Goal: Transaction & Acquisition: Download file/media

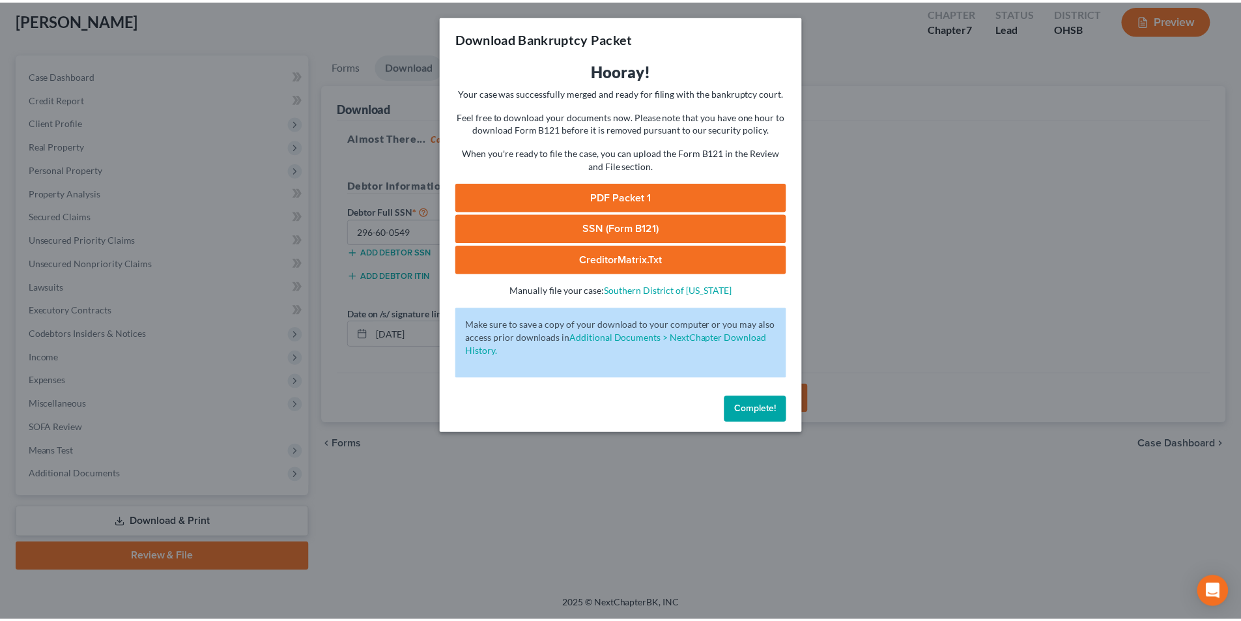
scroll to position [72, 0]
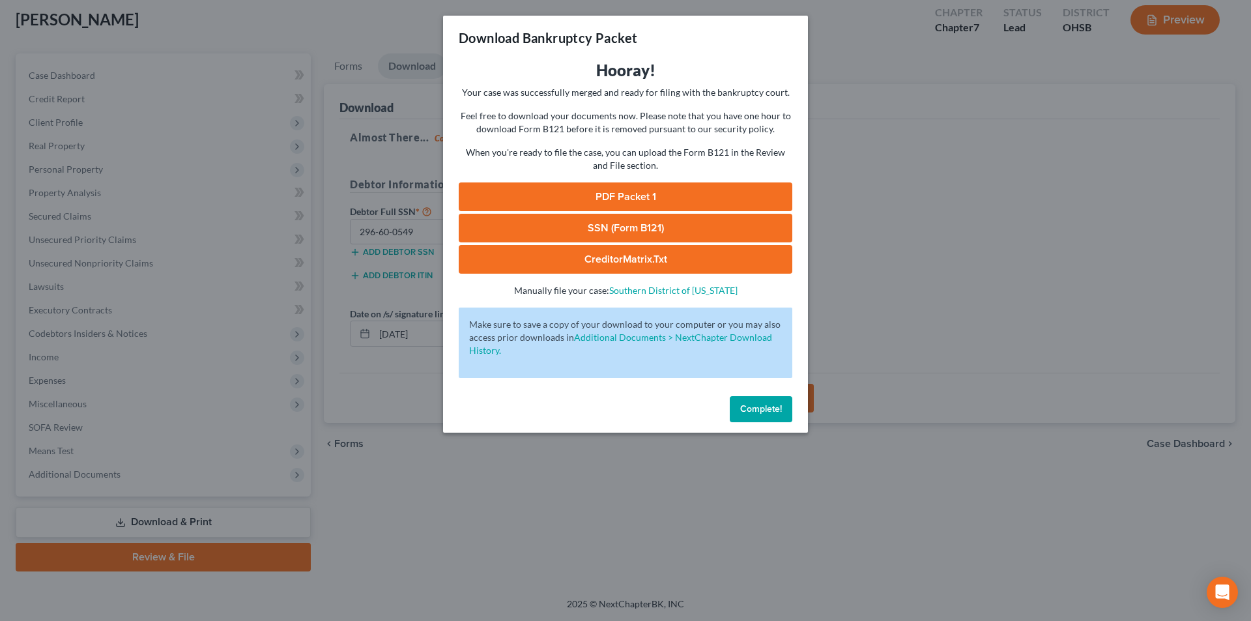
click at [776, 418] on button "Complete!" at bounding box center [761, 409] width 63 height 26
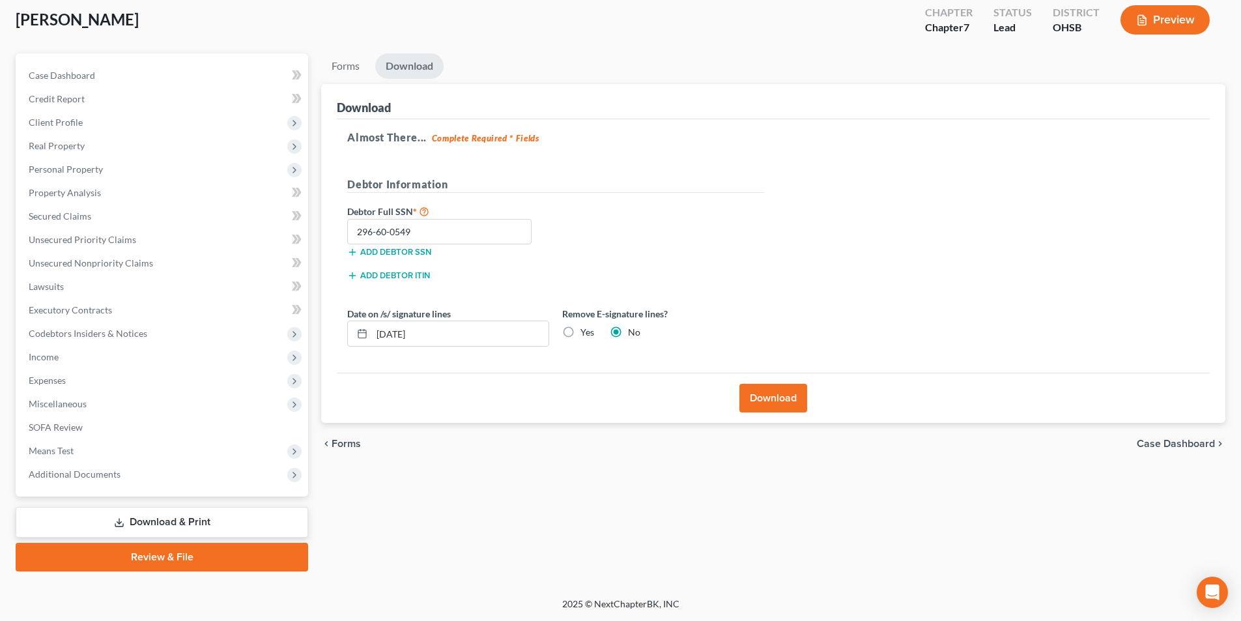
scroll to position [0, 0]
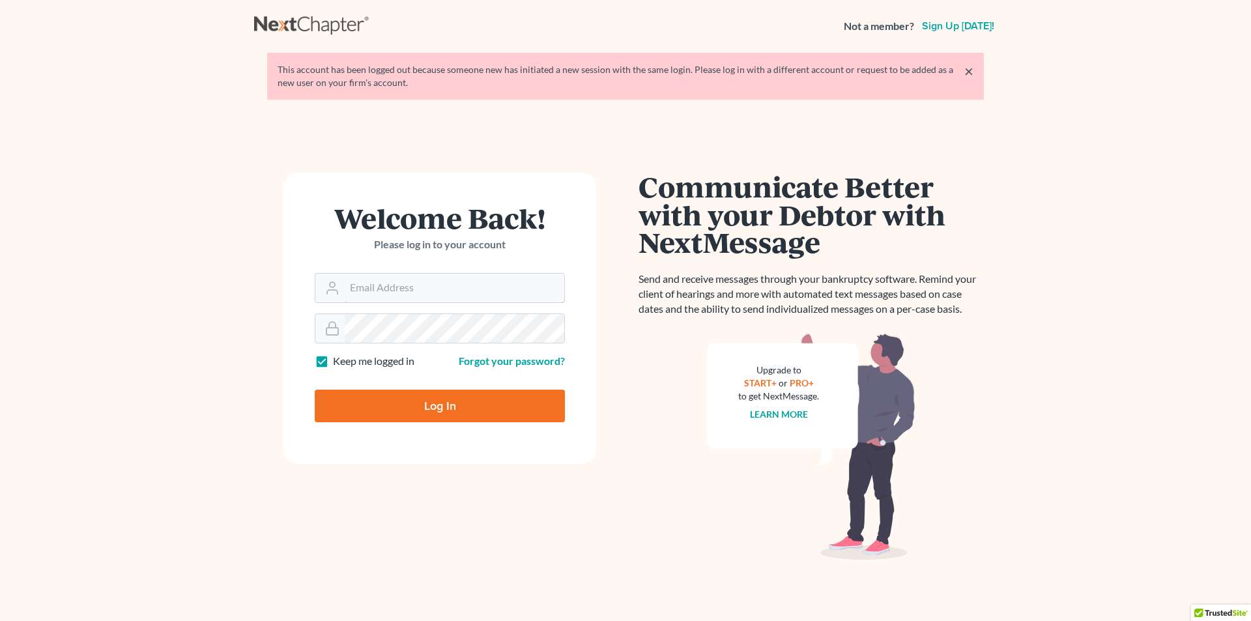
type input "Athena@AthenaLegal.com"
click at [431, 403] on input "Log In" at bounding box center [440, 406] width 250 height 33
type input "Thinking..."
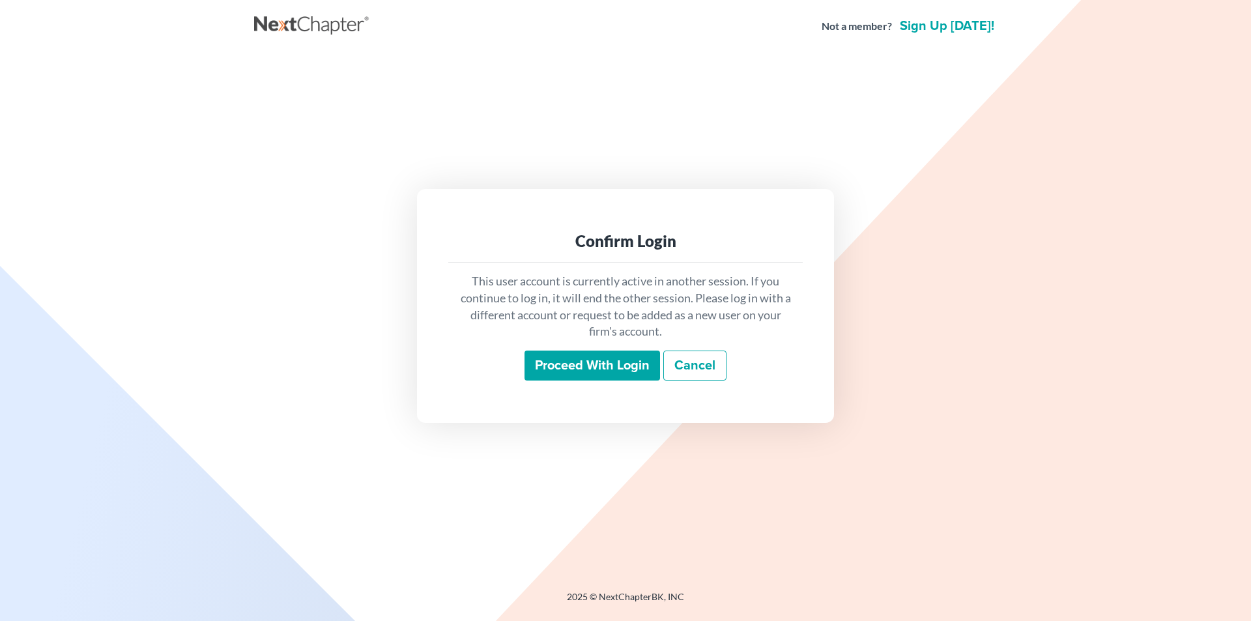
click at [592, 366] on input "Proceed with login" at bounding box center [593, 366] width 136 height 30
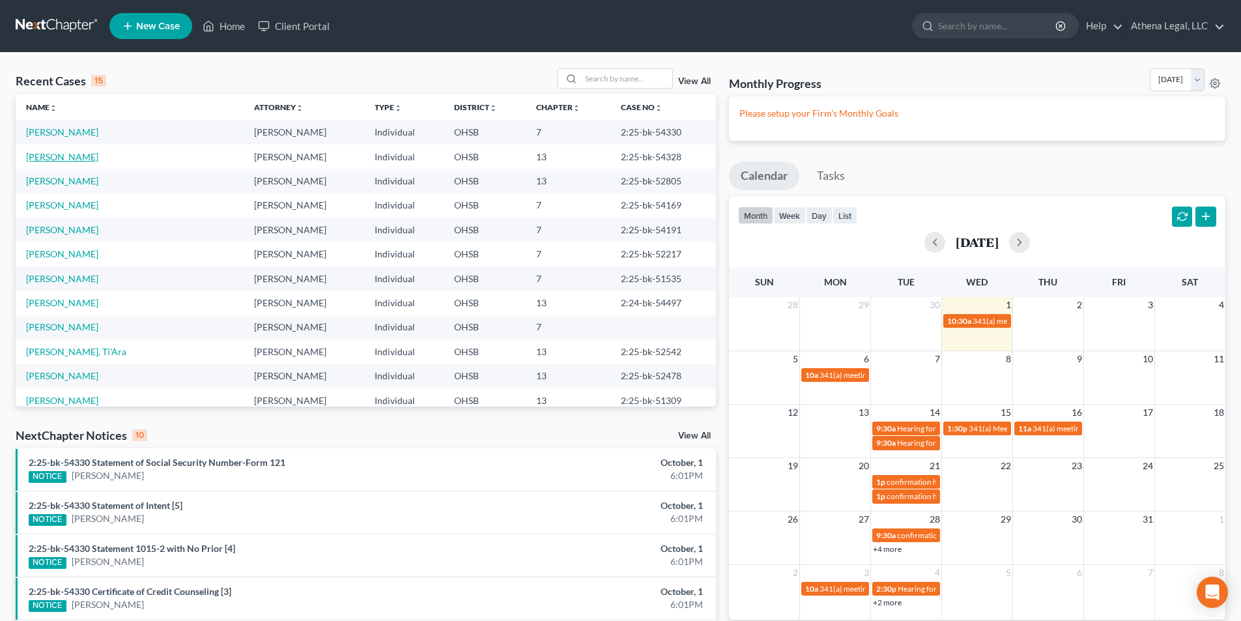
click at [54, 156] on link "Reed, Colin" at bounding box center [62, 156] width 72 height 11
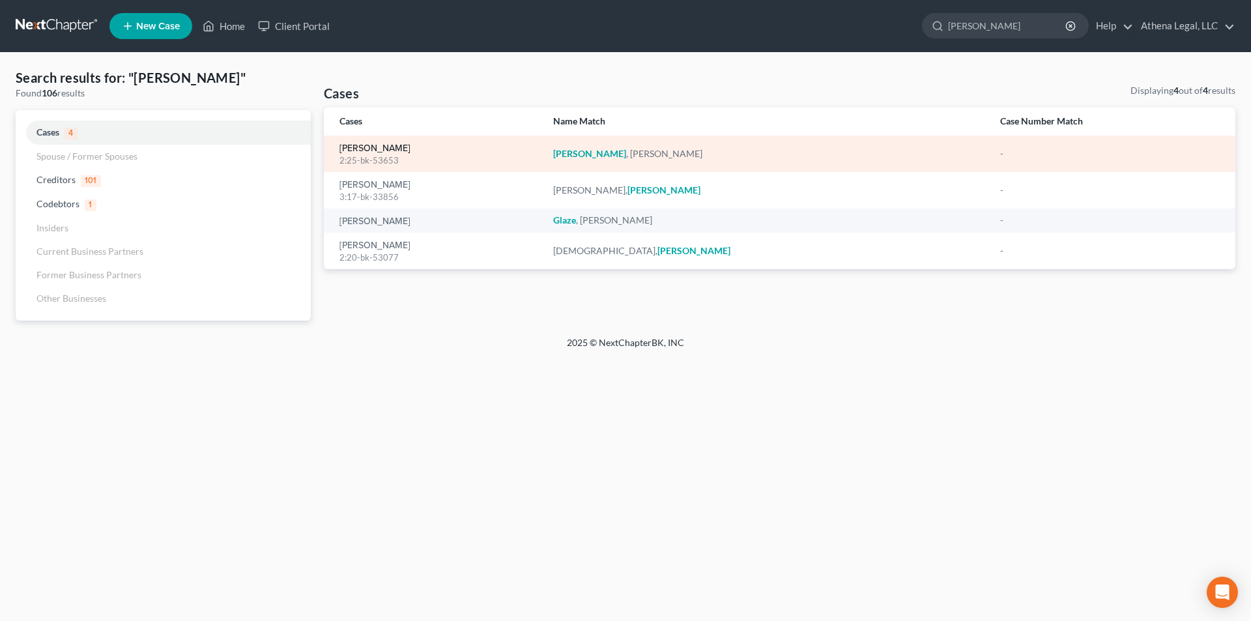
click at [400, 151] on link "[PERSON_NAME]" at bounding box center [375, 148] width 71 height 9
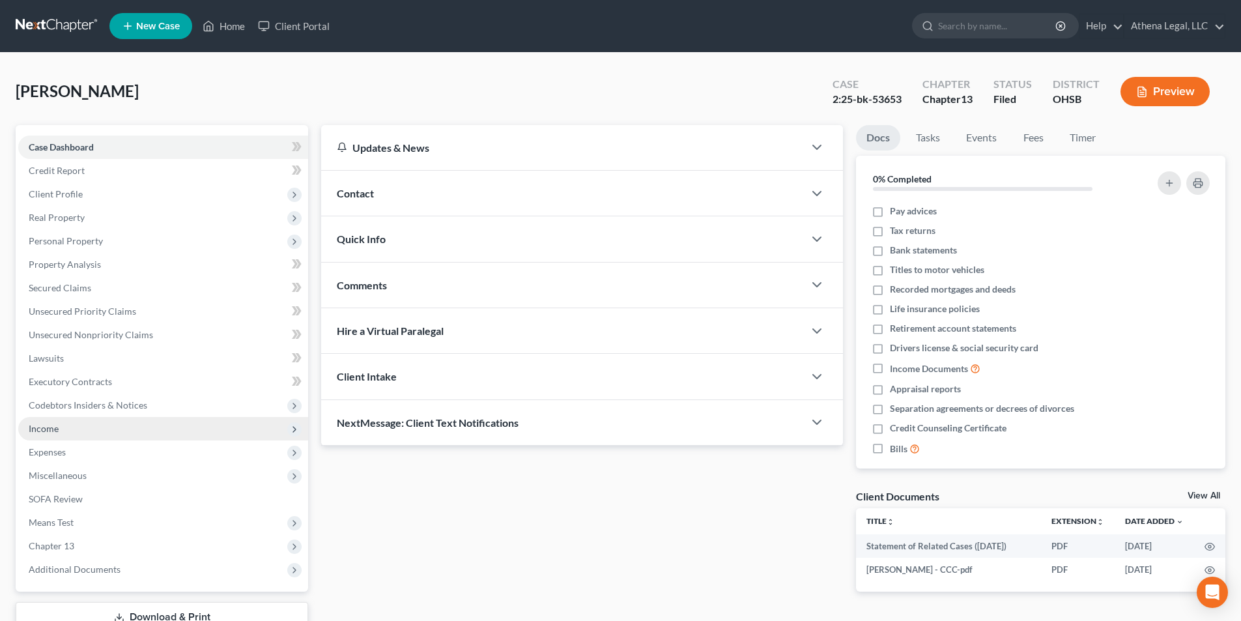
scroll to position [55, 0]
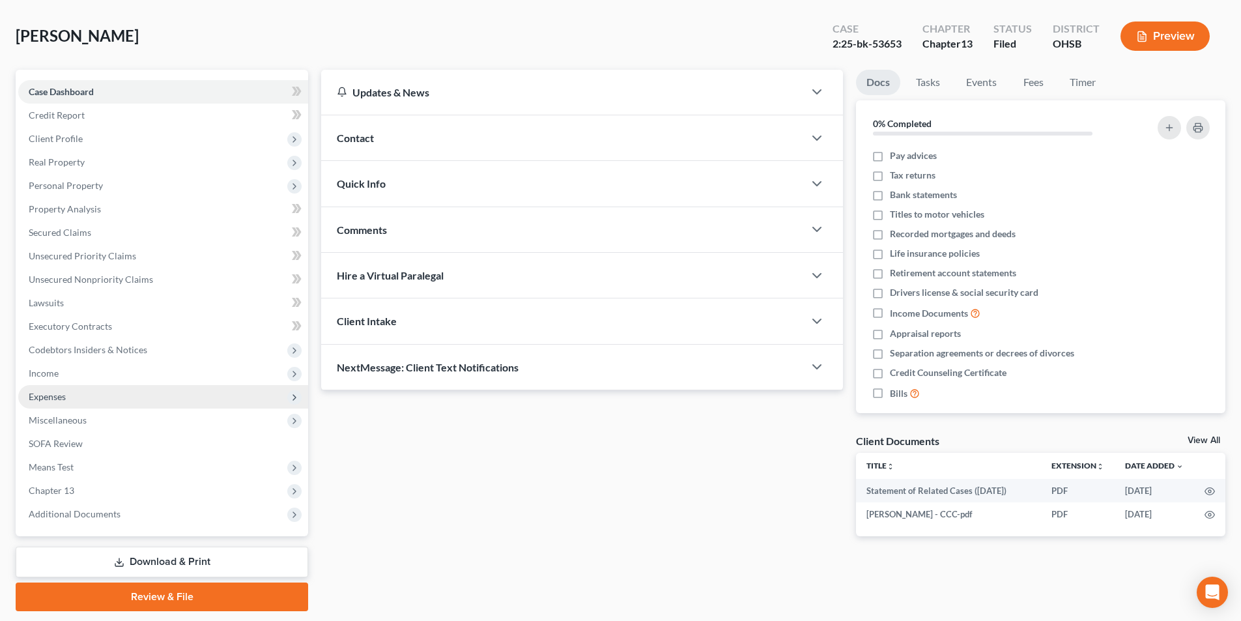
click at [102, 547] on link "Download & Print" at bounding box center [162, 562] width 293 height 31
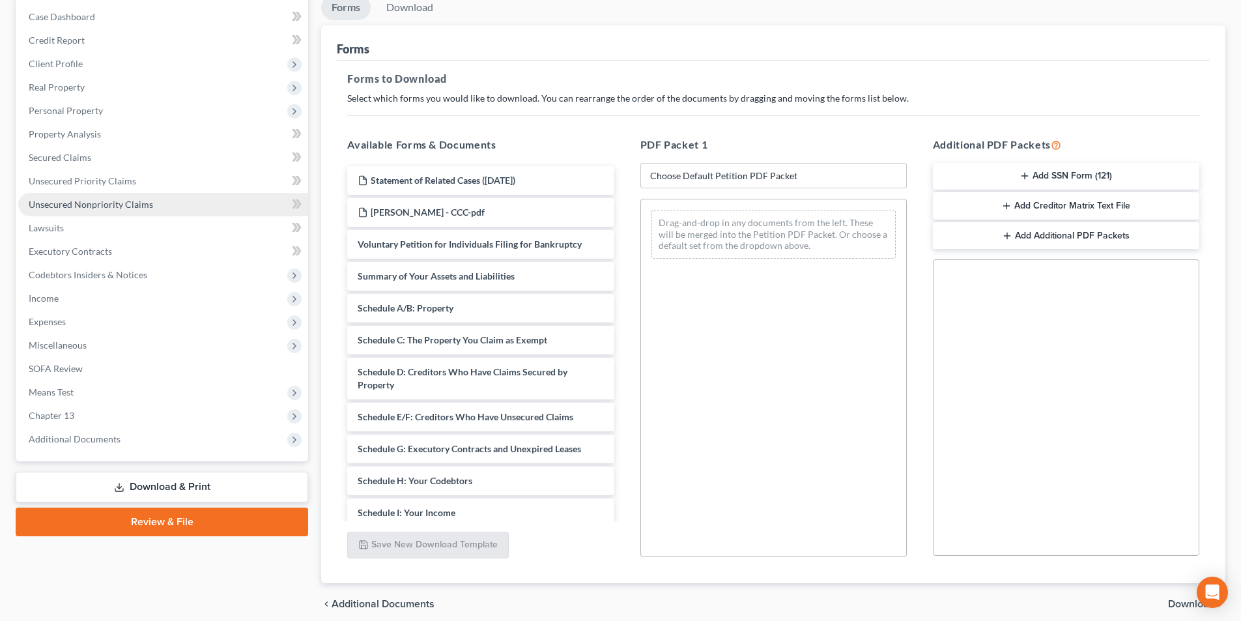
scroll to position [184, 0]
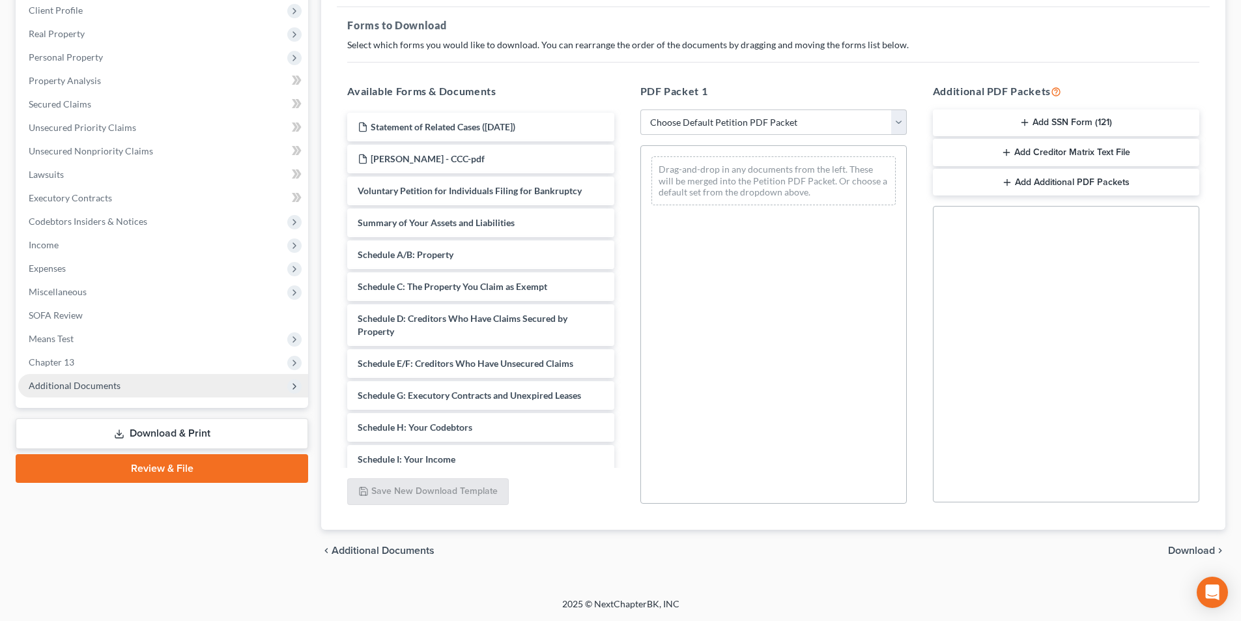
click at [296, 389] on icon at bounding box center [294, 386] width 10 height 10
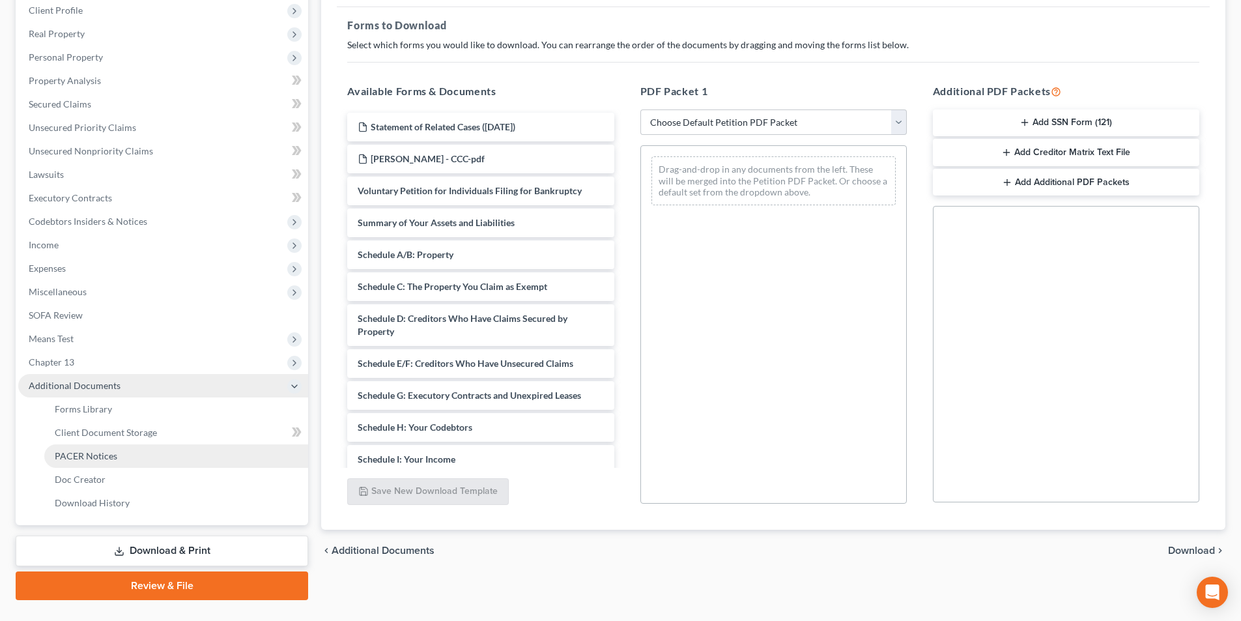
click at [109, 462] on link "PACER Notices" at bounding box center [176, 455] width 264 height 23
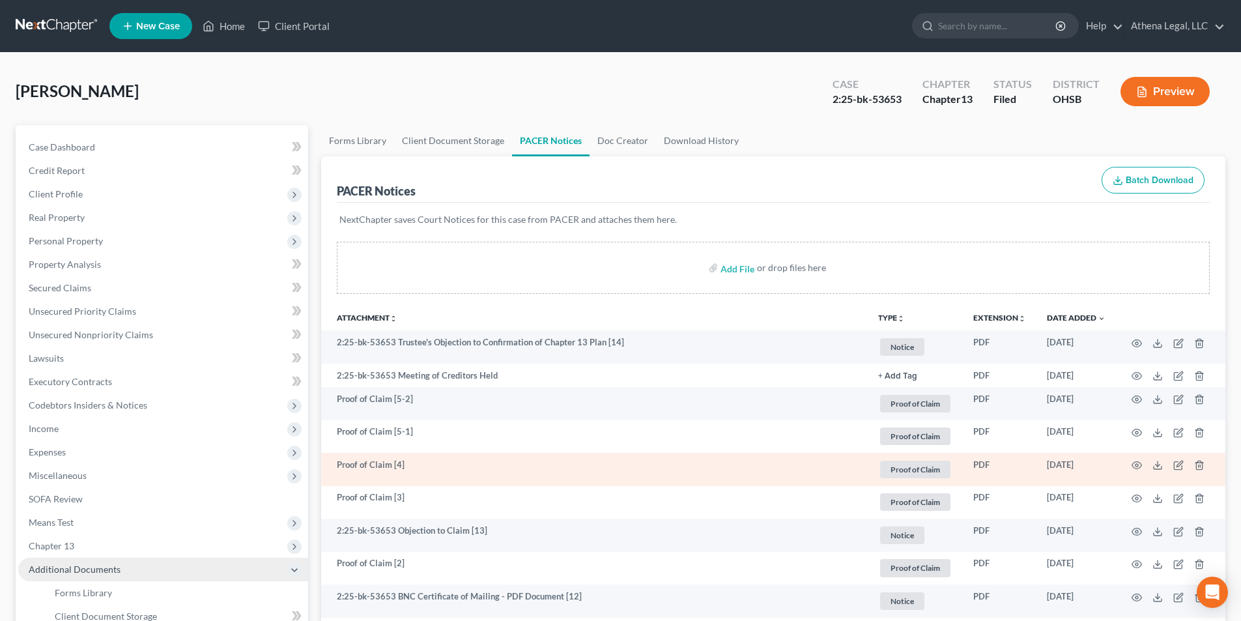
click at [916, 471] on span "Proof of Claim" at bounding box center [915, 470] width 70 height 18
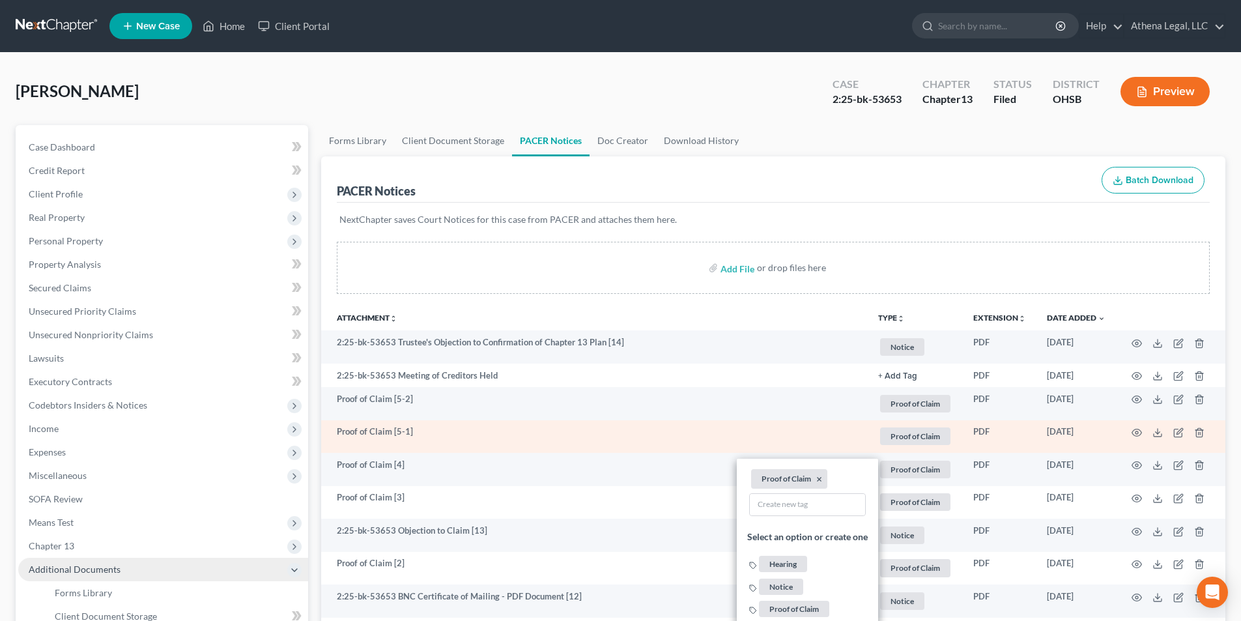
click at [734, 433] on td "Proof of Claim [5-1]" at bounding box center [594, 436] width 547 height 33
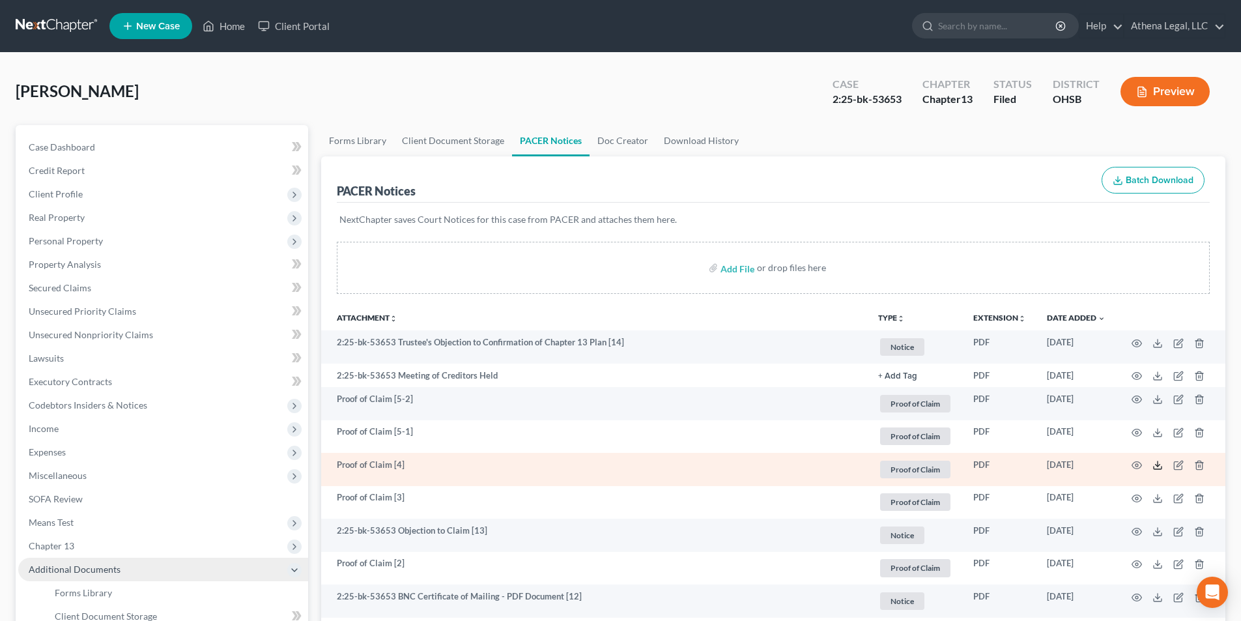
click at [1156, 469] on icon at bounding box center [1158, 468] width 8 height 3
